Goal: Information Seeking & Learning: Learn about a topic

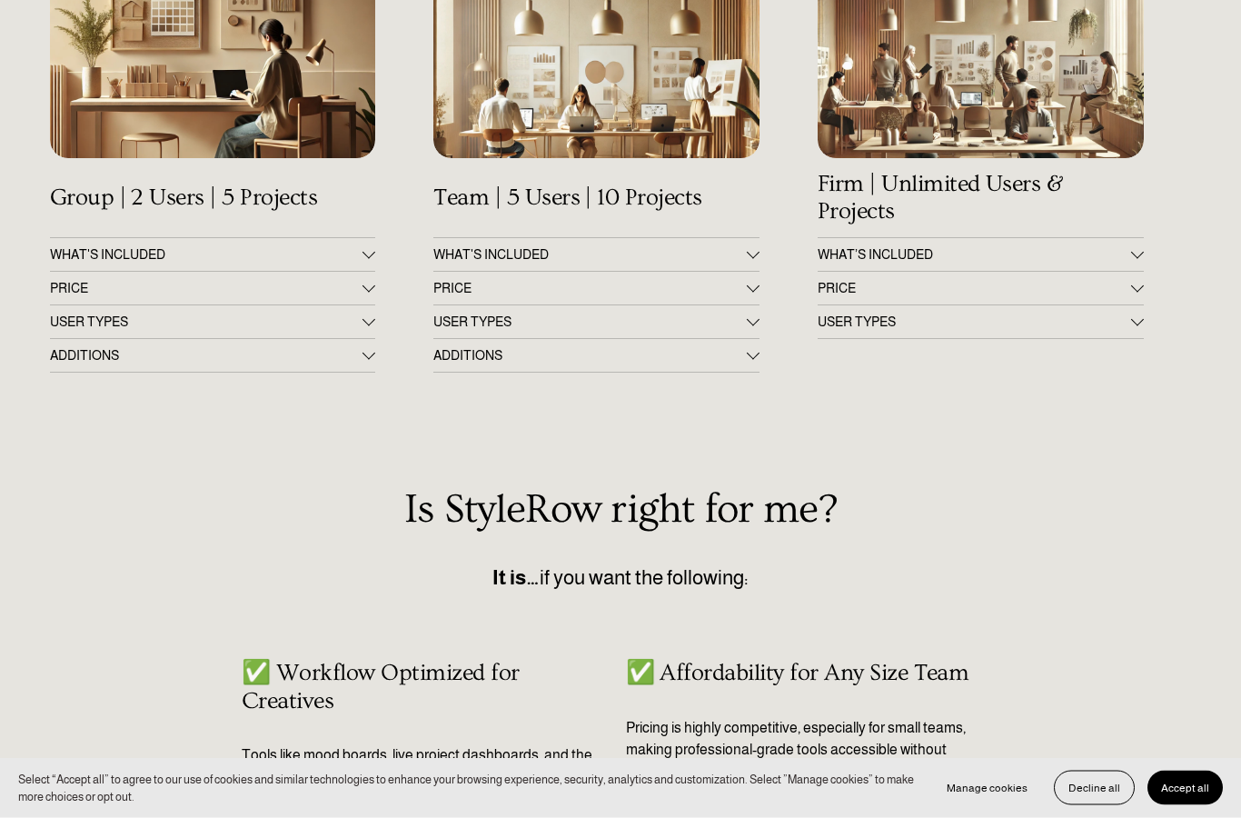
scroll to position [326, 0]
click at [986, 294] on span "PRICE" at bounding box center [974, 288] width 313 height 15
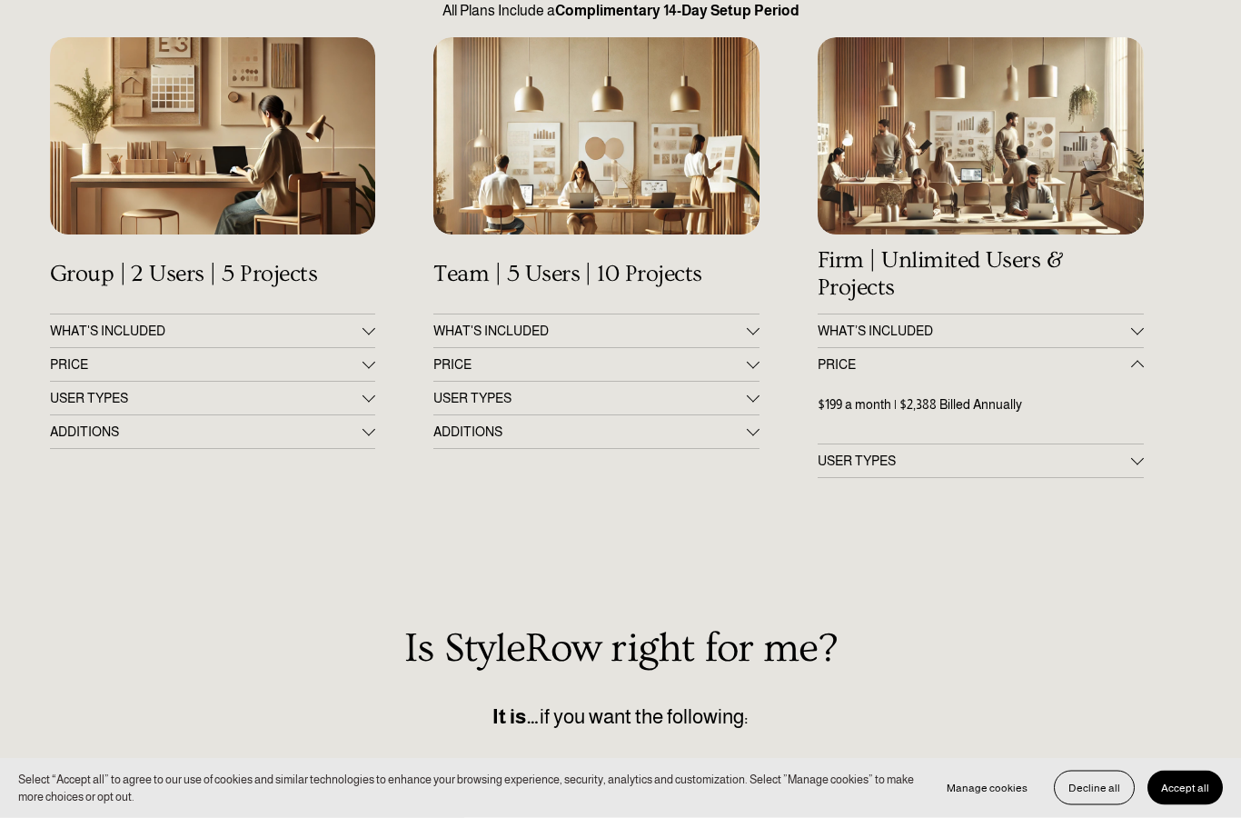
scroll to position [0, 0]
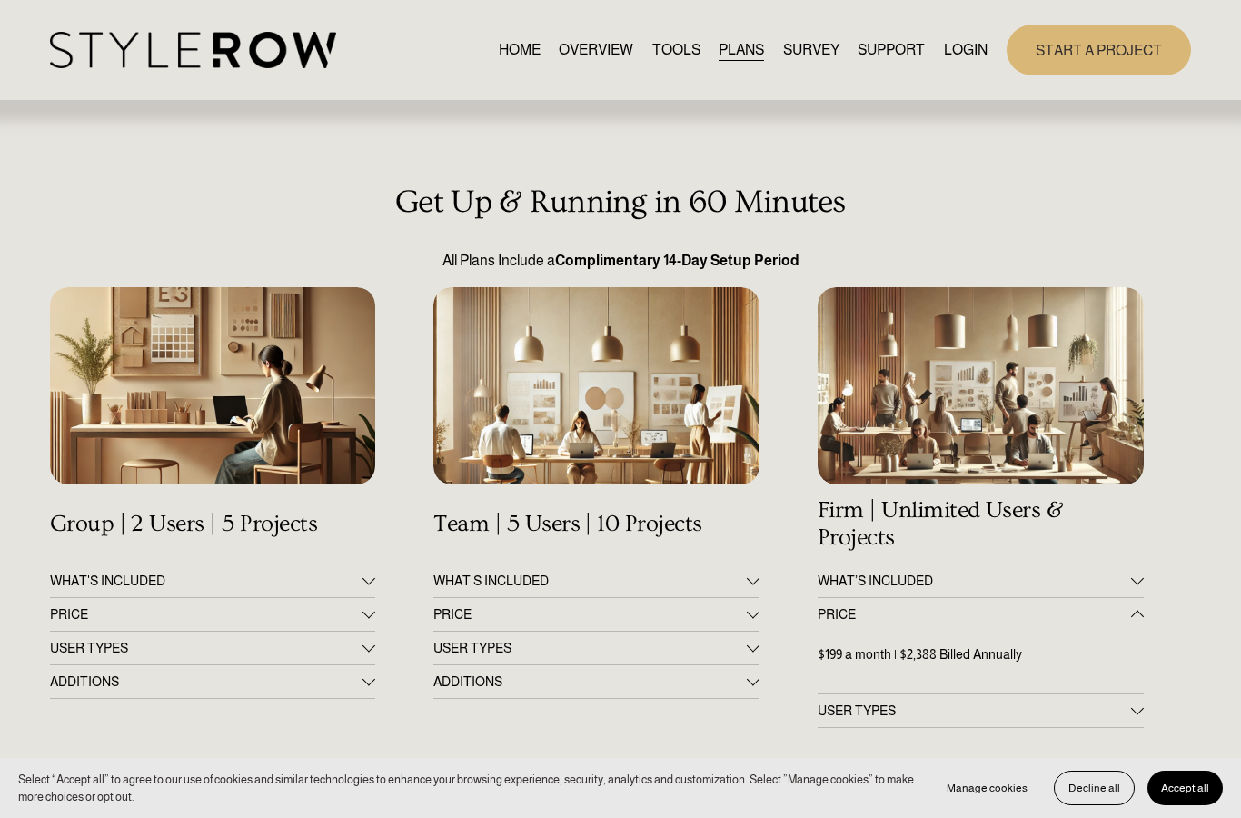
click at [683, 62] on link "TOOLS" at bounding box center [676, 49] width 48 height 25
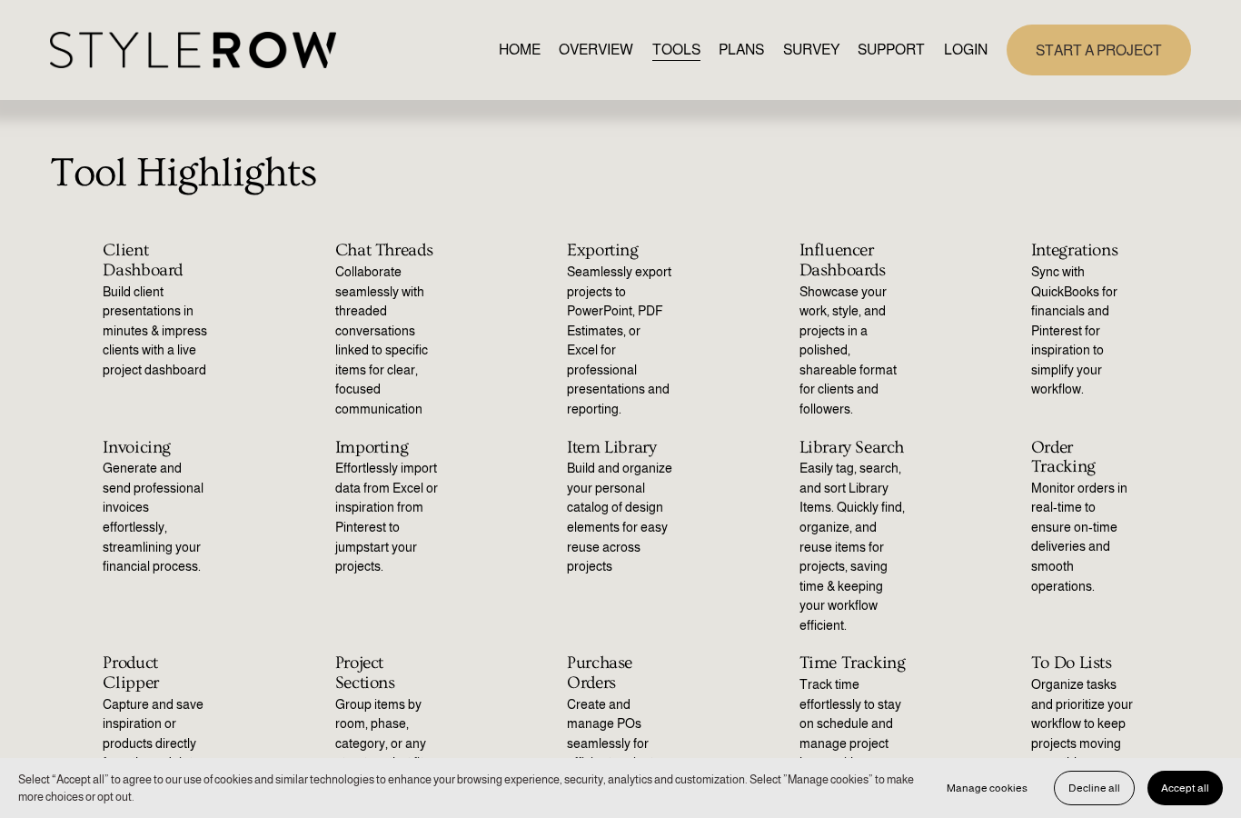
click at [740, 62] on link "PLANS" at bounding box center [741, 49] width 45 height 25
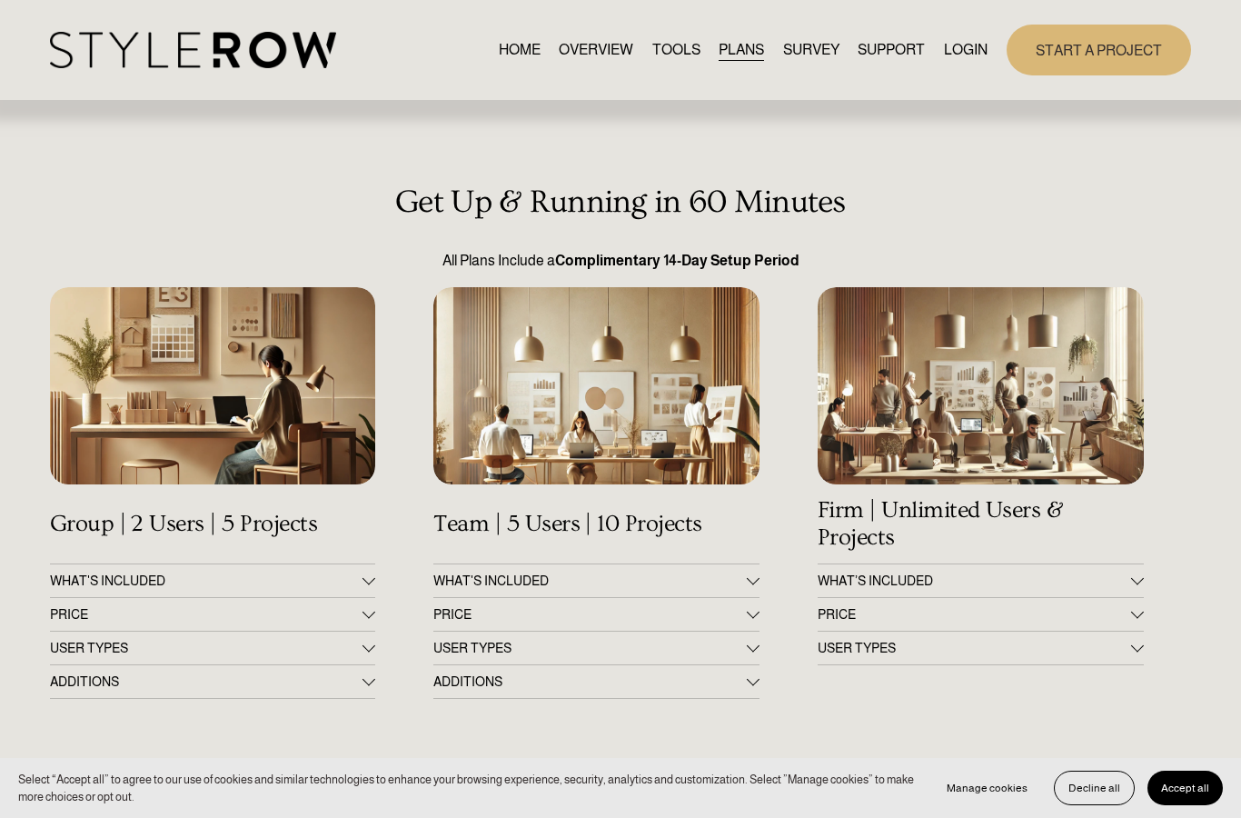
click at [94, 613] on span "PRICE" at bounding box center [206, 614] width 313 height 15
